Goal: Obtain resource: Obtain resource

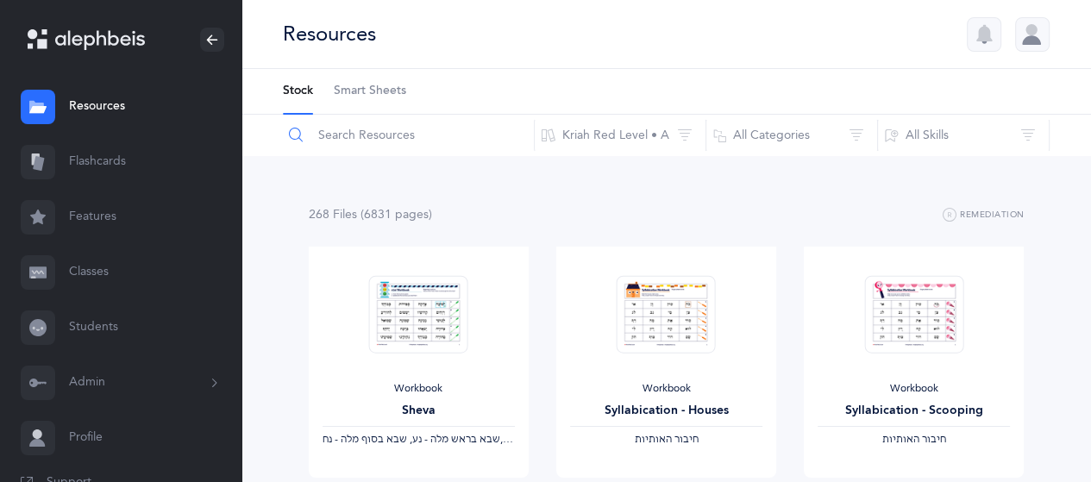
click at [400, 137] on input "text" at bounding box center [408, 135] width 253 height 41
type input "homework"
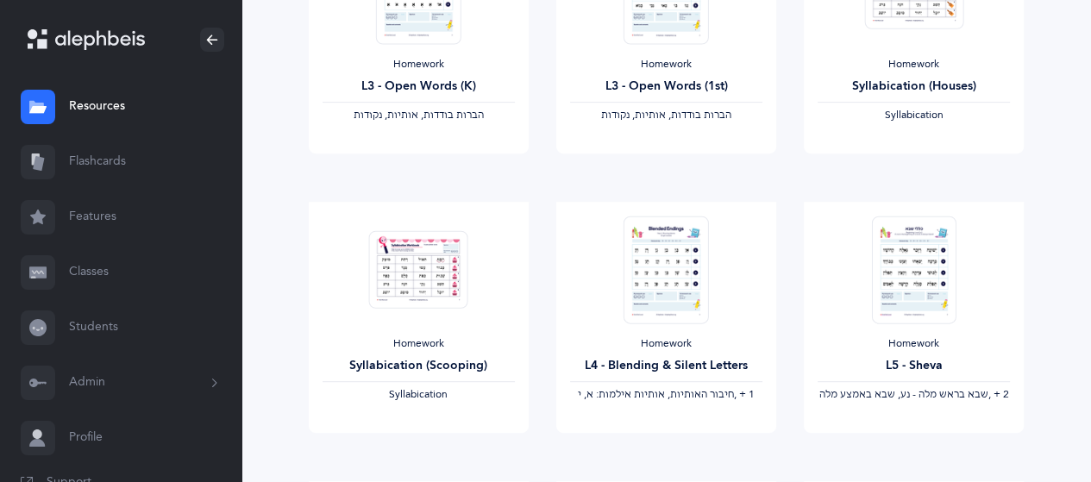
scroll to position [776, 0]
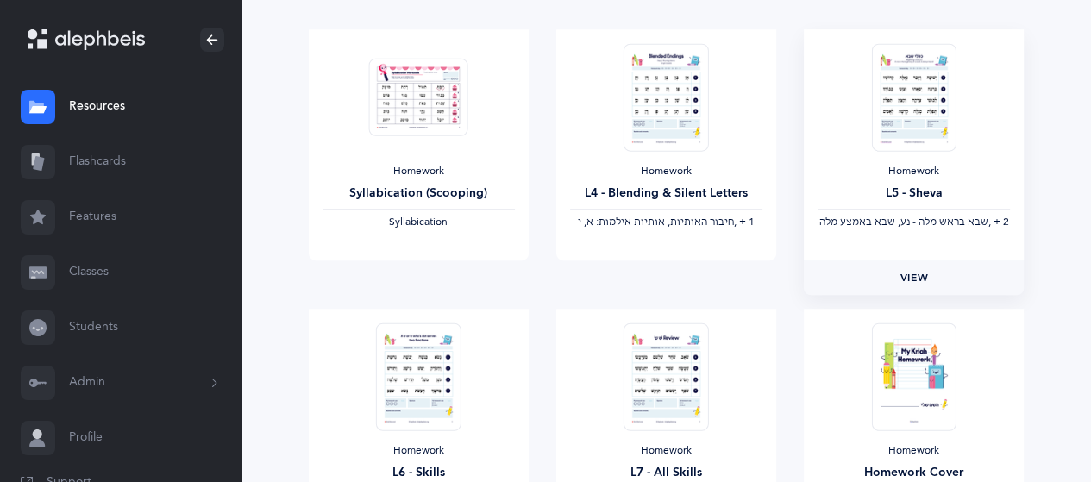
click at [921, 276] on span "View" at bounding box center [915, 278] width 28 height 16
click at [676, 275] on span "View" at bounding box center [666, 278] width 28 height 16
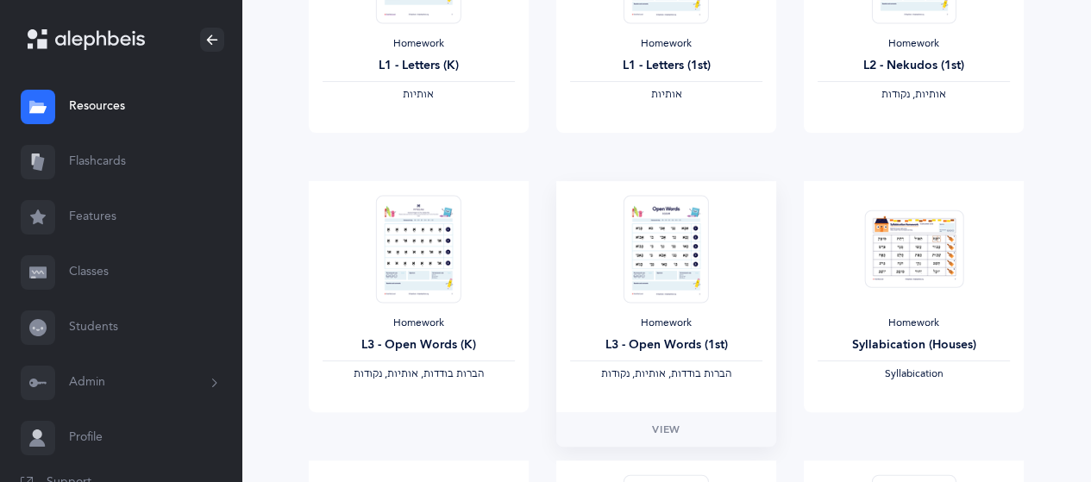
scroll to position [173, 0]
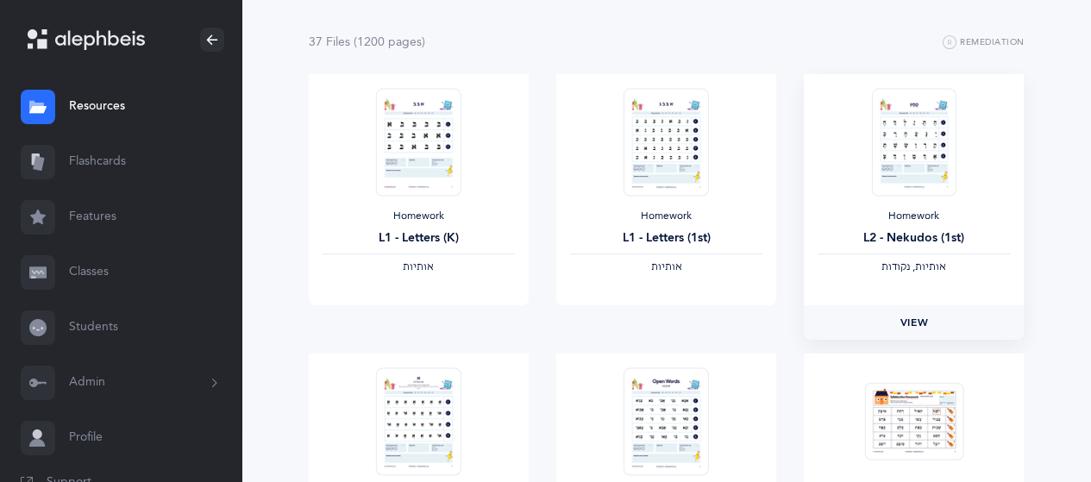
click at [915, 322] on span "View" at bounding box center [915, 323] width 28 height 16
click at [679, 315] on span "View" at bounding box center [666, 323] width 28 height 16
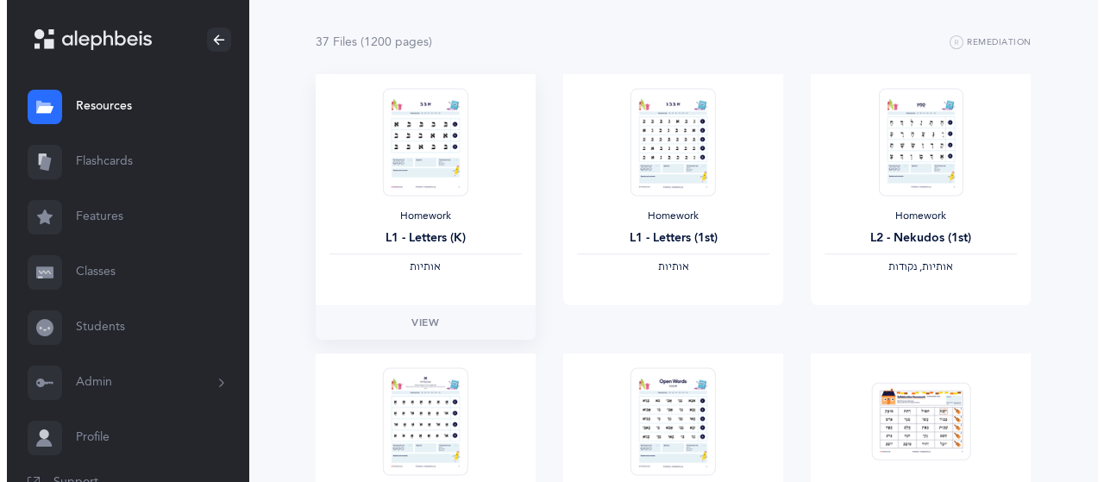
scroll to position [0, 0]
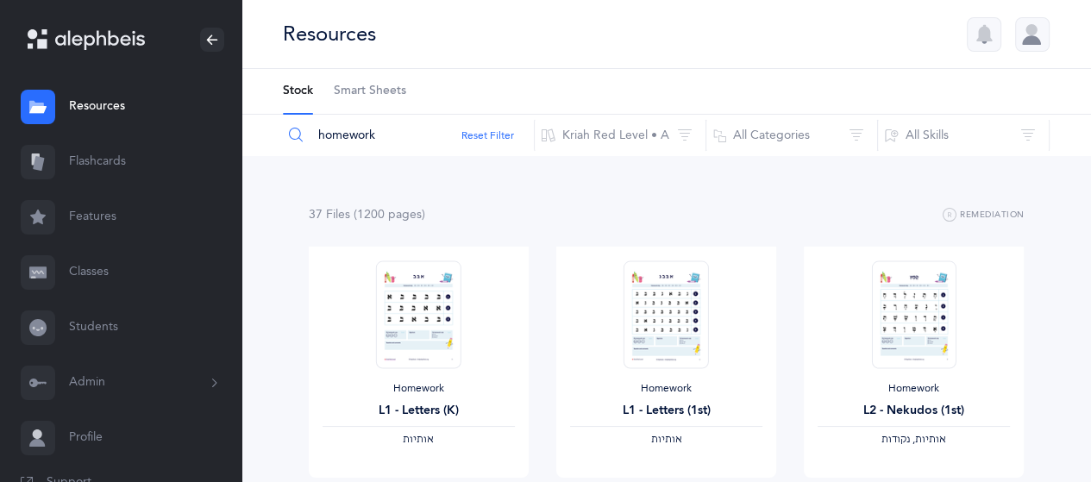
drag, startPoint x: 392, startPoint y: 134, endPoint x: 321, endPoint y: 136, distance: 70.8
click at [321, 136] on input "homework" at bounding box center [408, 135] width 253 height 41
click at [119, 163] on link "Flashcards" at bounding box center [121, 162] width 242 height 55
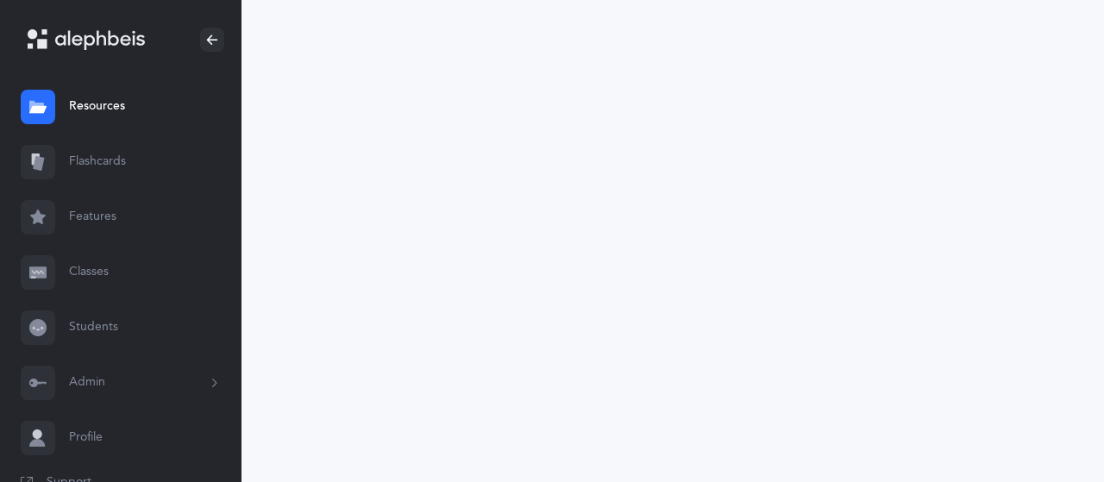
click at [101, 165] on link "Flashcards" at bounding box center [121, 162] width 242 height 55
click at [93, 103] on link "Resources" at bounding box center [121, 106] width 242 height 55
